Goal: Information Seeking & Learning: Learn about a topic

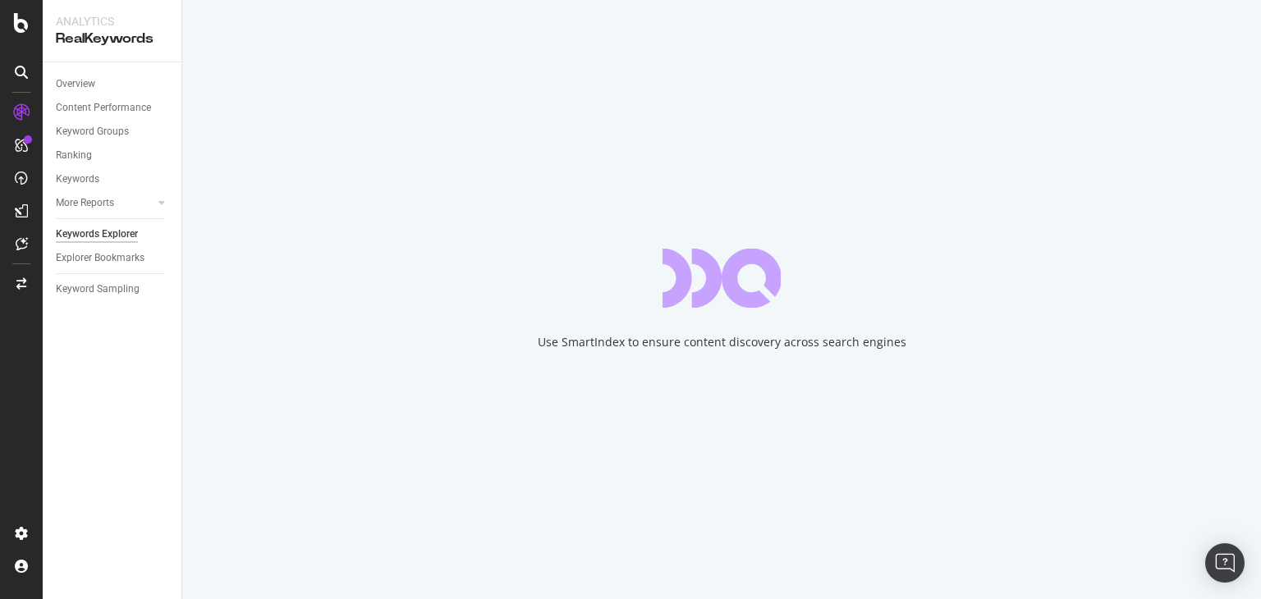
click at [907, 255] on div "Use SmartIndex to ensure content discovery across search engines" at bounding box center [721, 299] width 1079 height 599
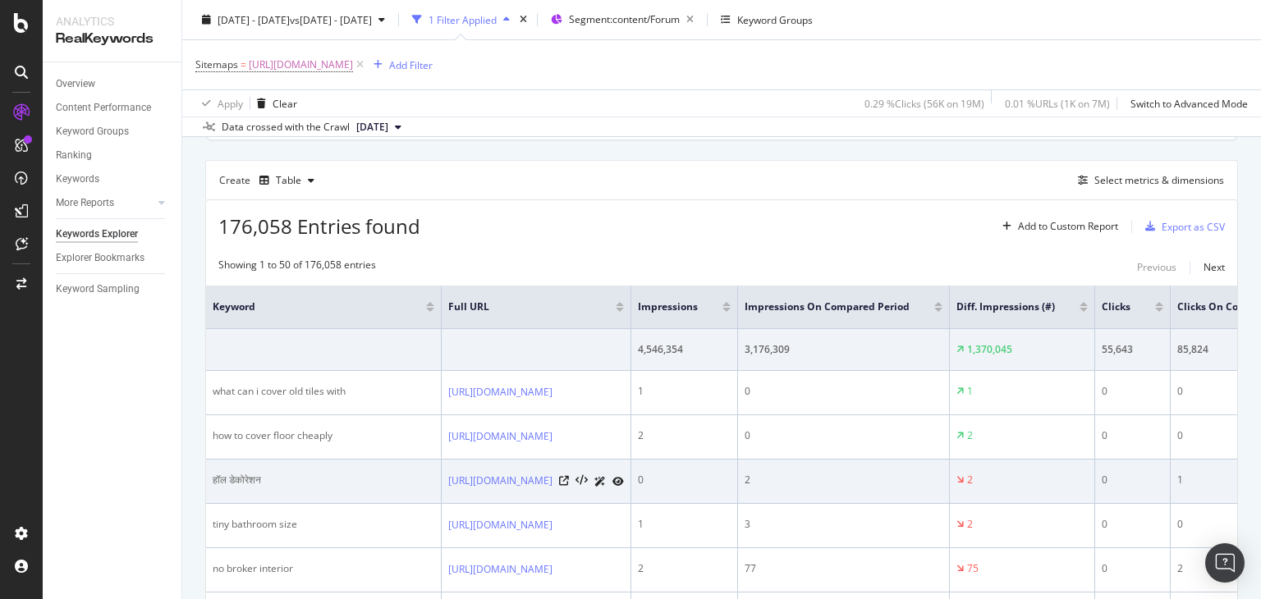
scroll to position [124, 0]
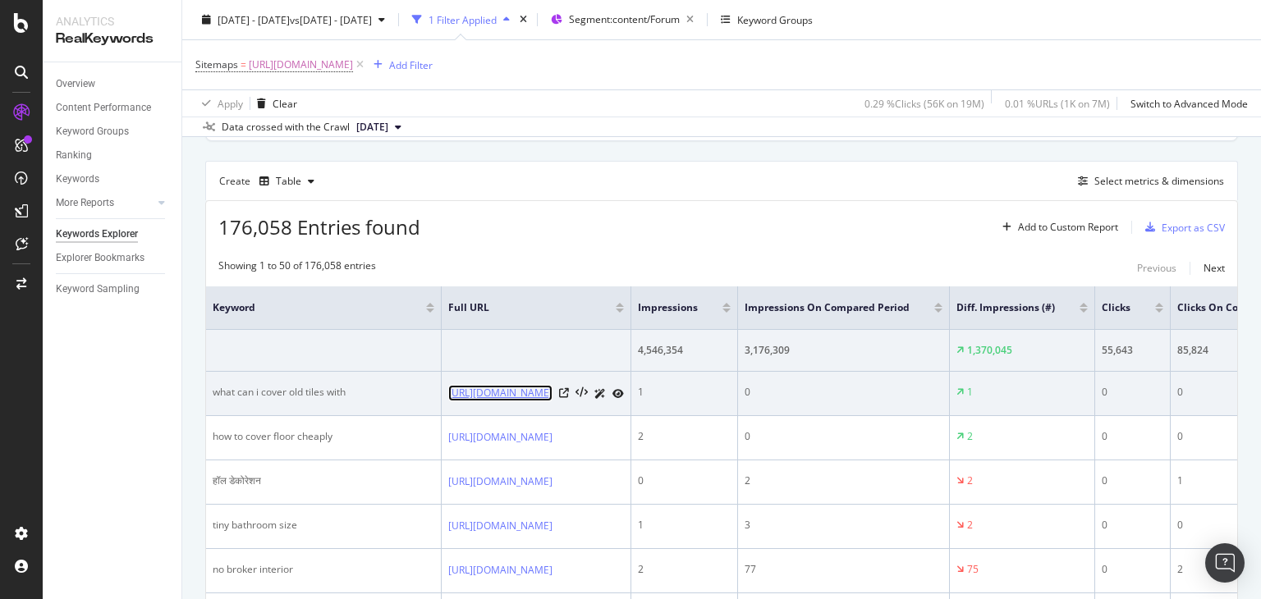
click at [553, 395] on link "[URL][DOMAIN_NAME]" at bounding box center [500, 393] width 104 height 16
click at [569, 392] on icon at bounding box center [564, 393] width 10 height 10
drag, startPoint x: 346, startPoint y: 395, endPoint x: 207, endPoint y: 390, distance: 139.7
click at [207, 390] on td "what can i cover old tiles with" at bounding box center [324, 394] width 236 height 44
copy div "what can i cover old tiles with"
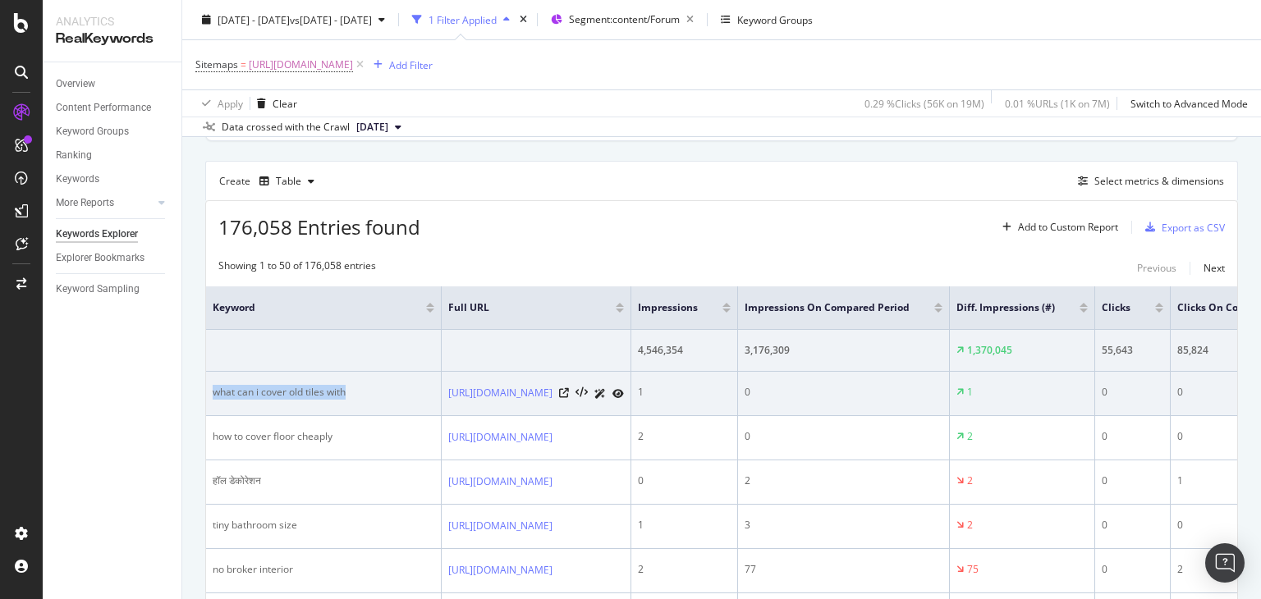
copy div "what can i cover old tiles with"
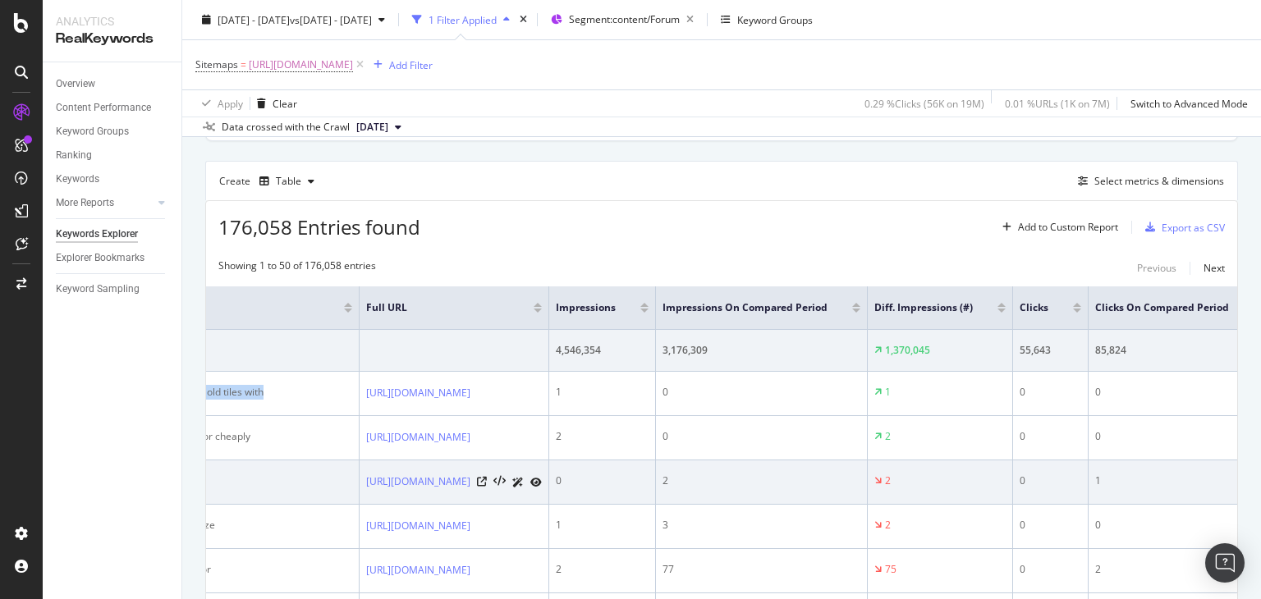
scroll to position [0, 0]
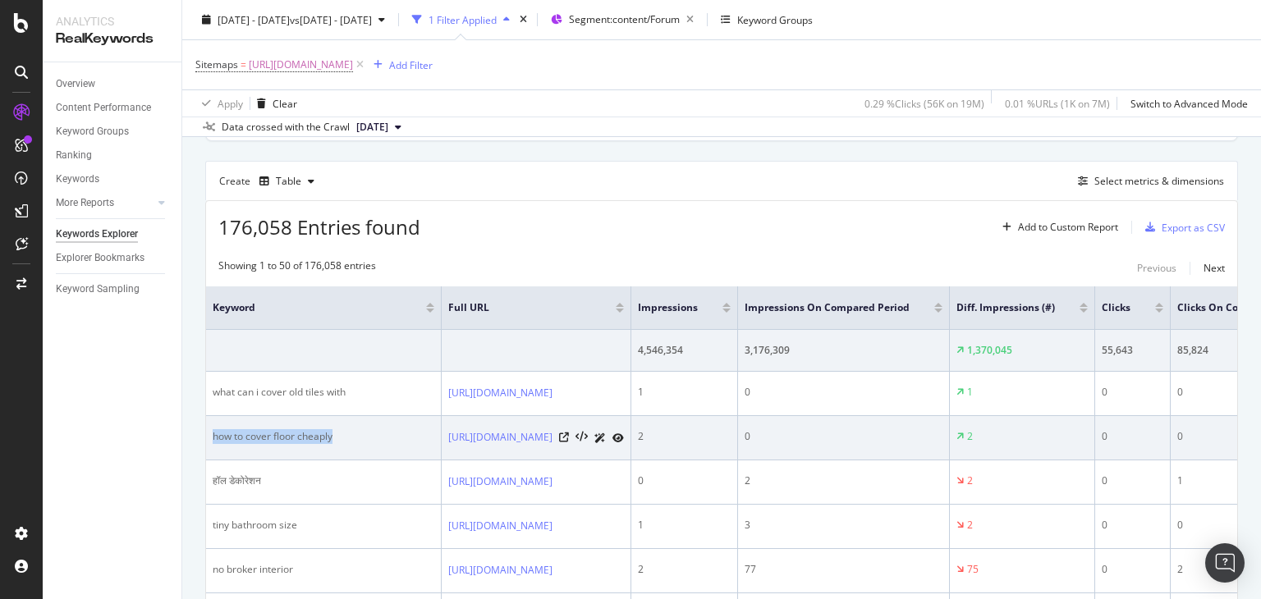
drag, startPoint x: 337, startPoint y: 447, endPoint x: 214, endPoint y: 449, distance: 123.2
click at [214, 449] on td "how to cover floor cheaply" at bounding box center [324, 438] width 236 height 44
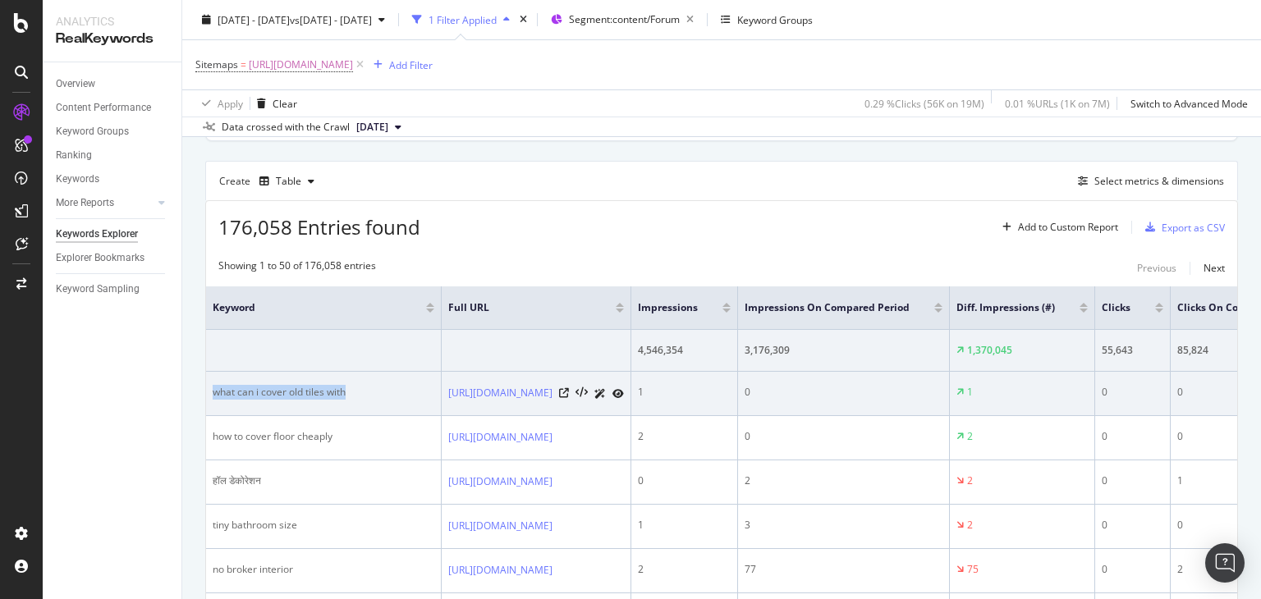
drag, startPoint x: 346, startPoint y: 395, endPoint x: 207, endPoint y: 406, distance: 139.2
click at [207, 406] on td "what can i cover old tiles with" at bounding box center [324, 394] width 236 height 44
